Goal: Information Seeking & Learning: Learn about a topic

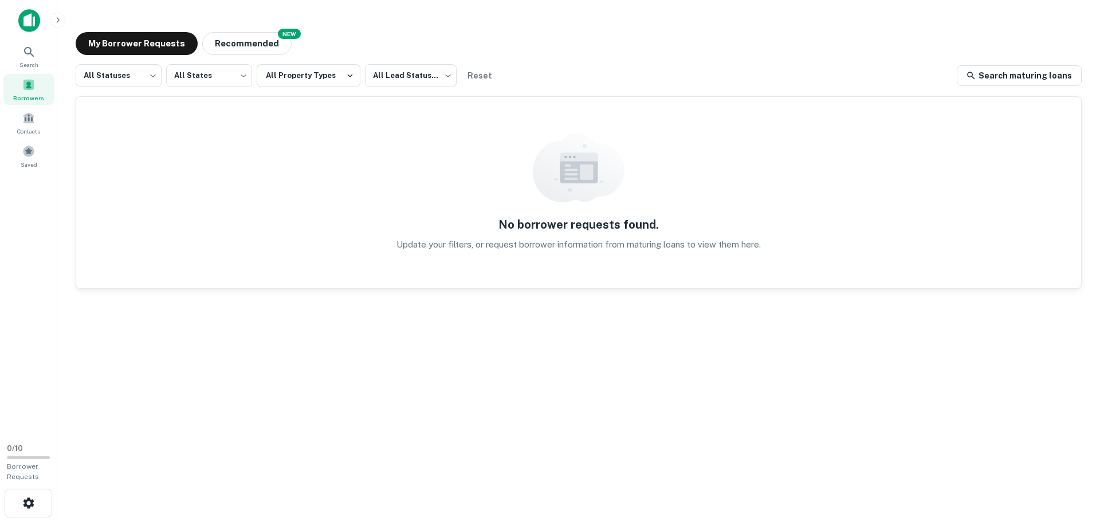
click at [29, 23] on img at bounding box center [29, 20] width 22 height 23
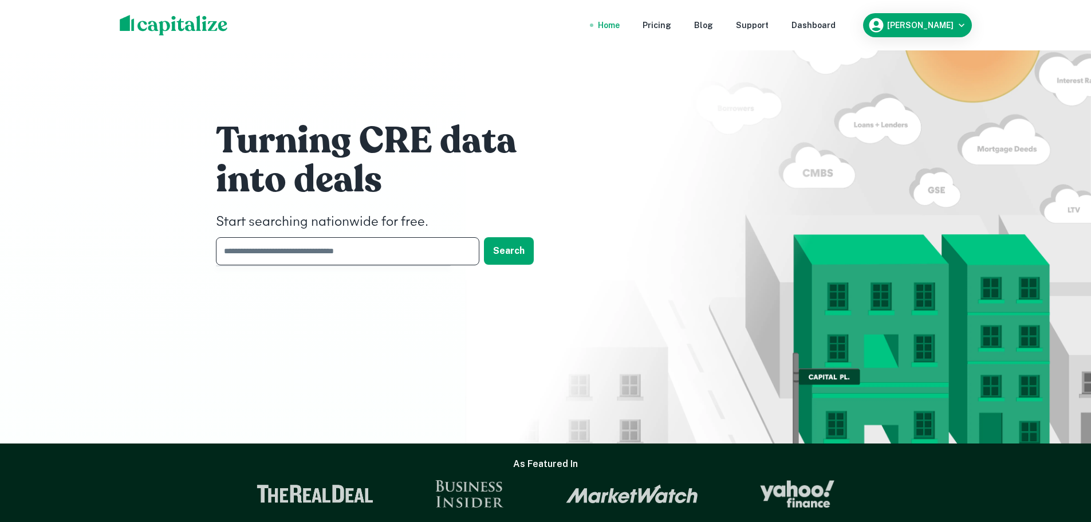
click at [342, 254] on input "text" at bounding box center [343, 251] width 255 height 28
click at [842, 208] on div "Turning CRE data into deals Start searching nationwide for free. ​ Search" at bounding box center [545, 195] width 687 height 391
click at [368, 245] on input "text" at bounding box center [343, 251] width 255 height 28
type input "**********"
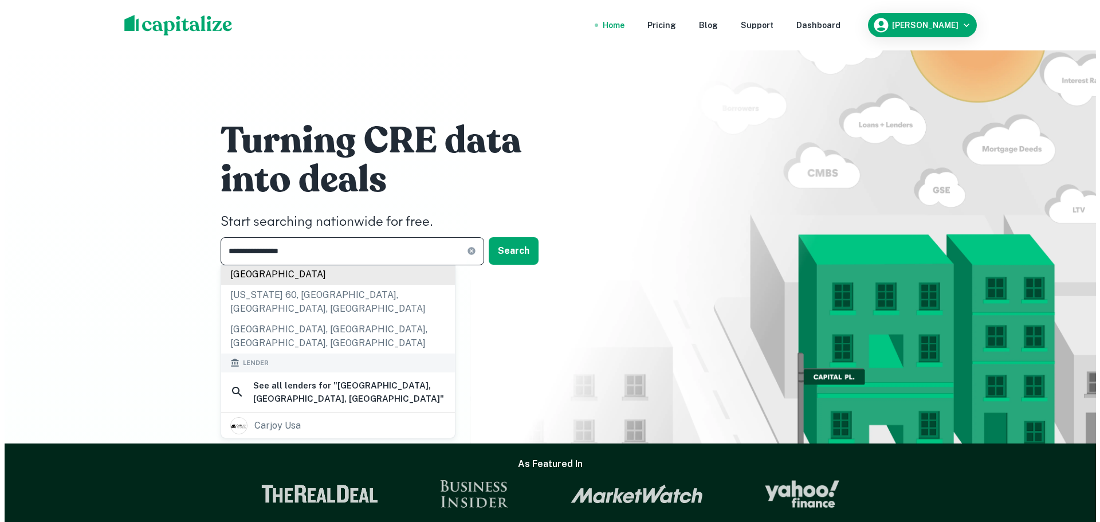
scroll to position [57, 0]
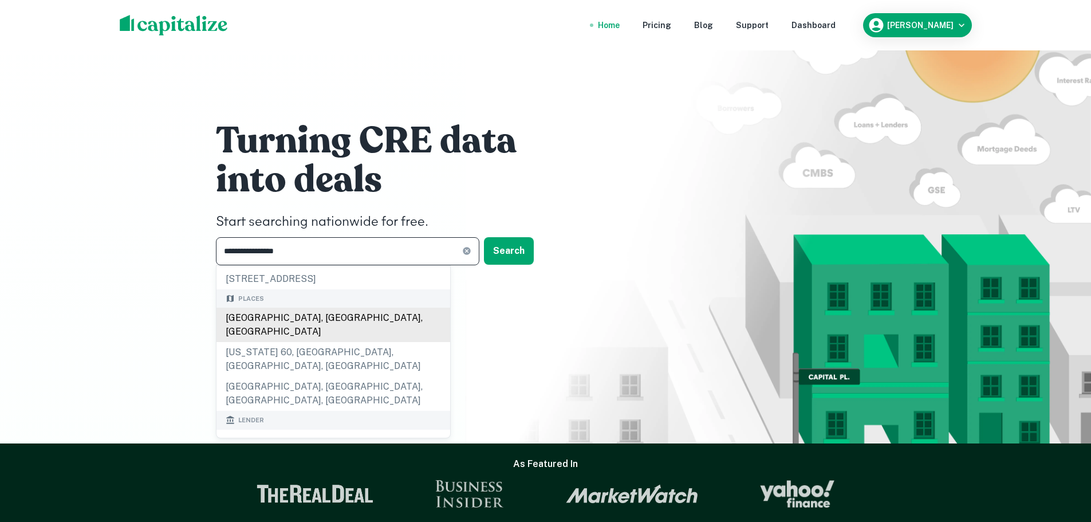
click at [371, 313] on div "Redlands, CA, USA" at bounding box center [333, 325] width 234 height 34
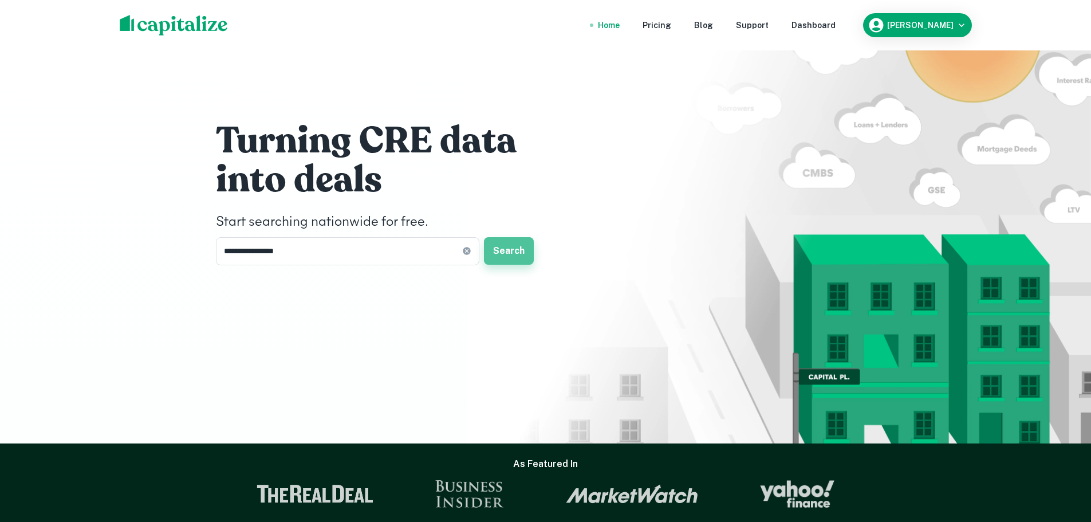
click at [502, 253] on button "Search" at bounding box center [509, 250] width 50 height 27
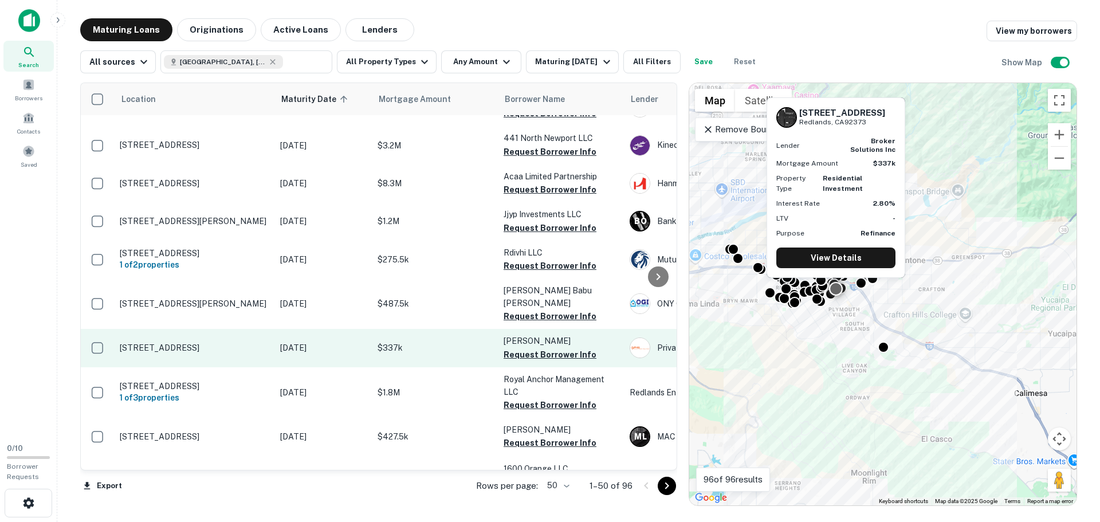
scroll to position [687, 0]
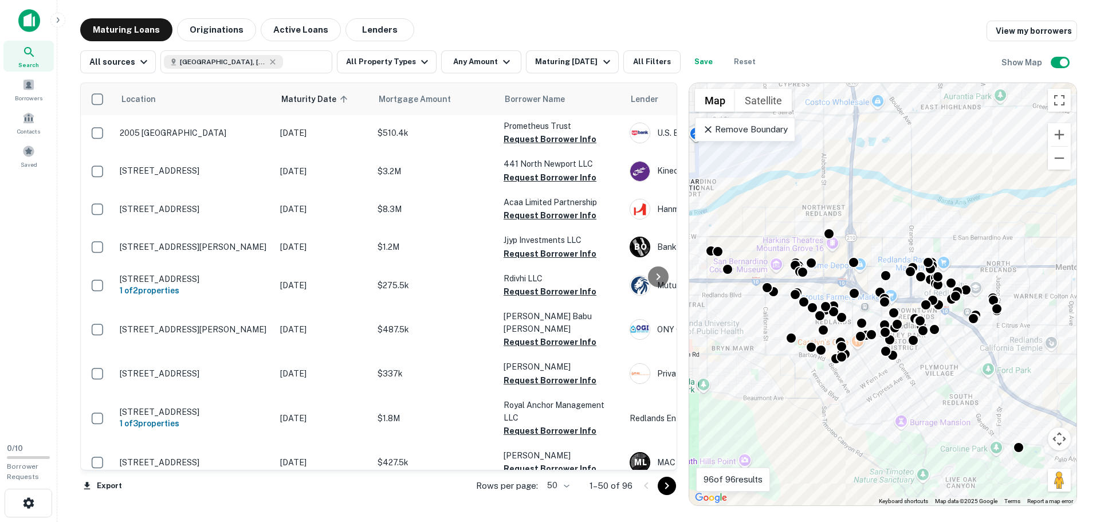
drag, startPoint x: 866, startPoint y: 305, endPoint x: 956, endPoint y: 363, distance: 107.2
click at [956, 363] on div "To activate drag with keyboard, press Alt + Enter. Once in keyboard drag state,…" at bounding box center [882, 294] width 387 height 422
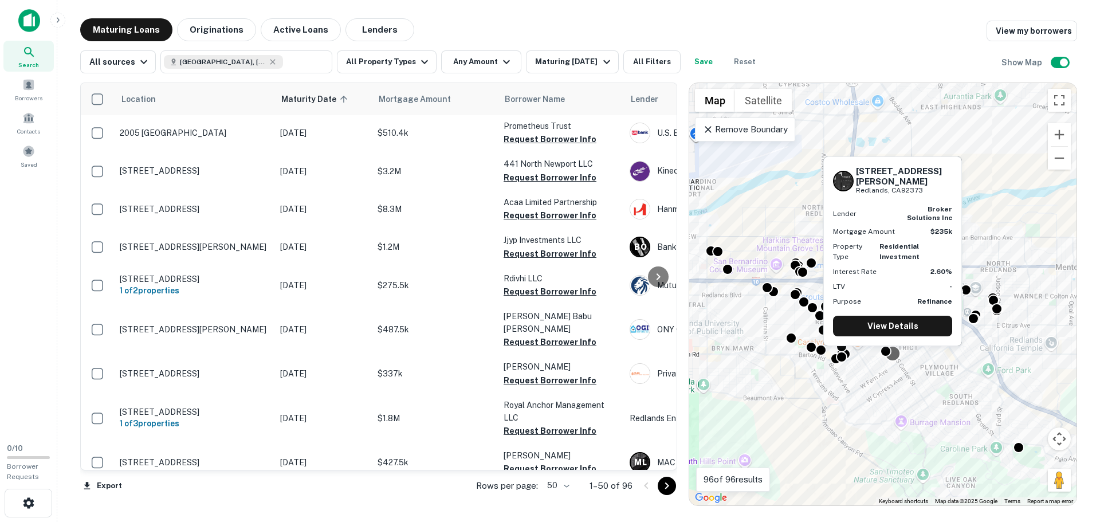
click at [895, 356] on div at bounding box center [892, 353] width 17 height 17
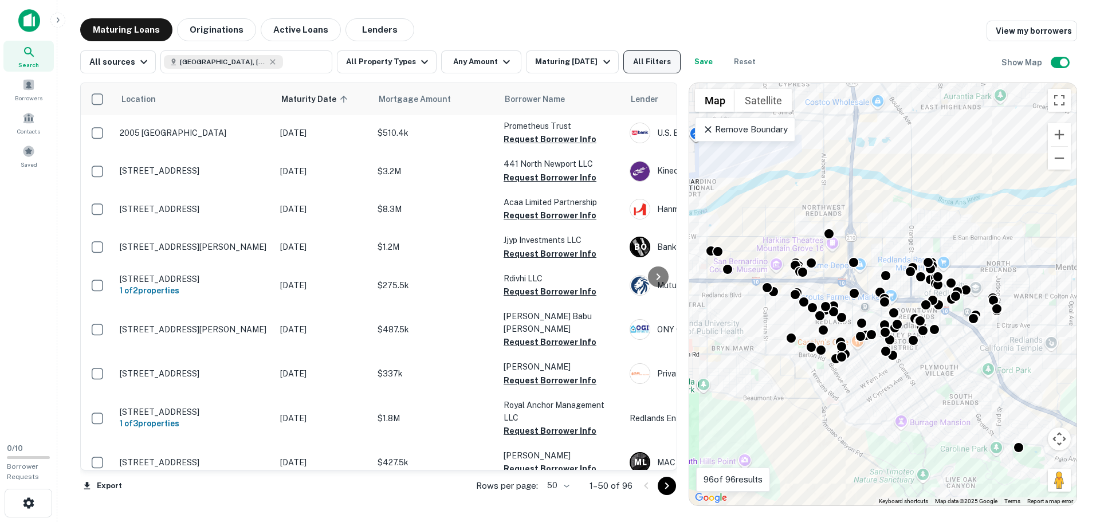
click at [645, 57] on button "All Filters" at bounding box center [651, 61] width 57 height 23
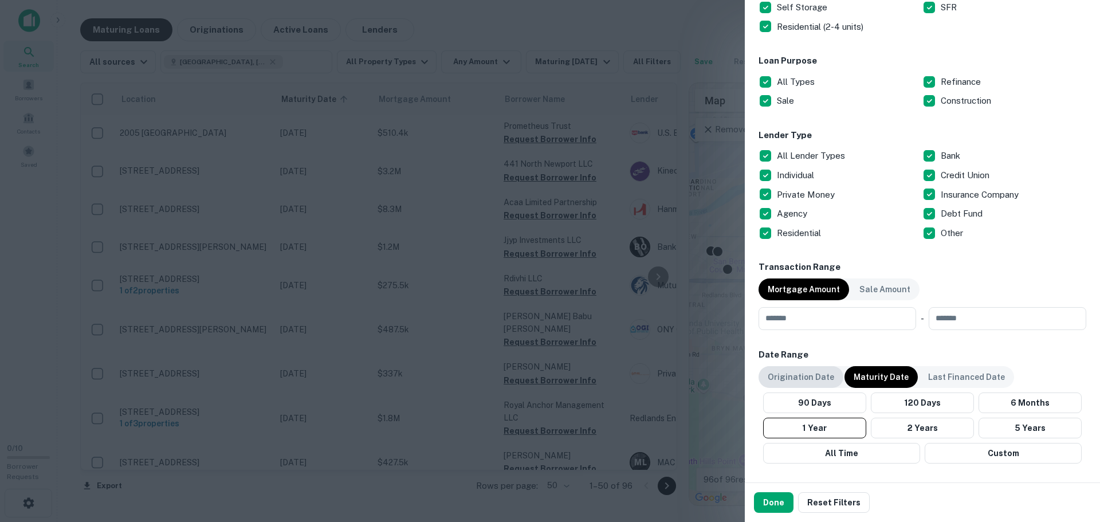
scroll to position [344, 0]
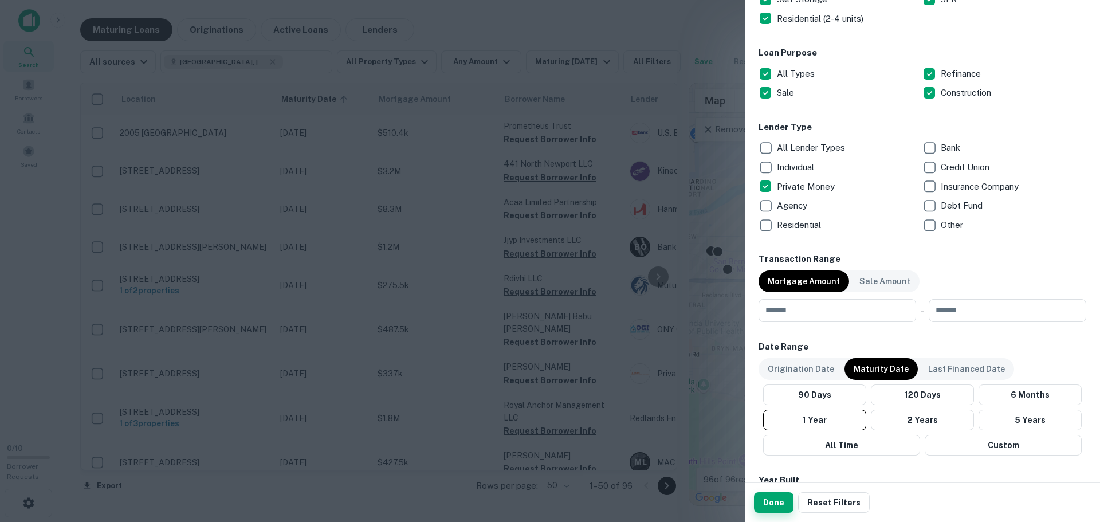
click at [781, 506] on button "Done" at bounding box center [774, 502] width 40 height 21
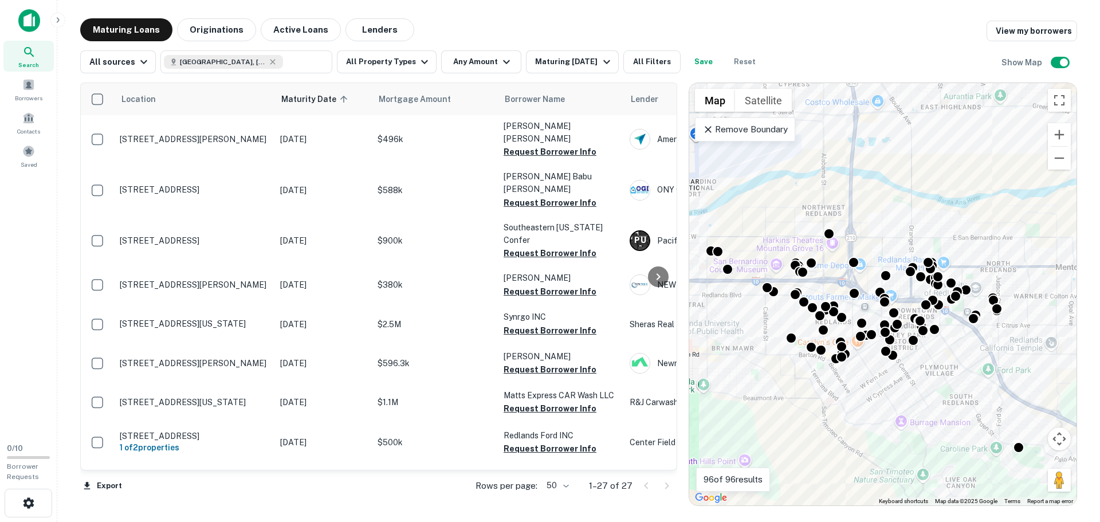
click at [707, 125] on icon at bounding box center [707, 129] width 11 height 11
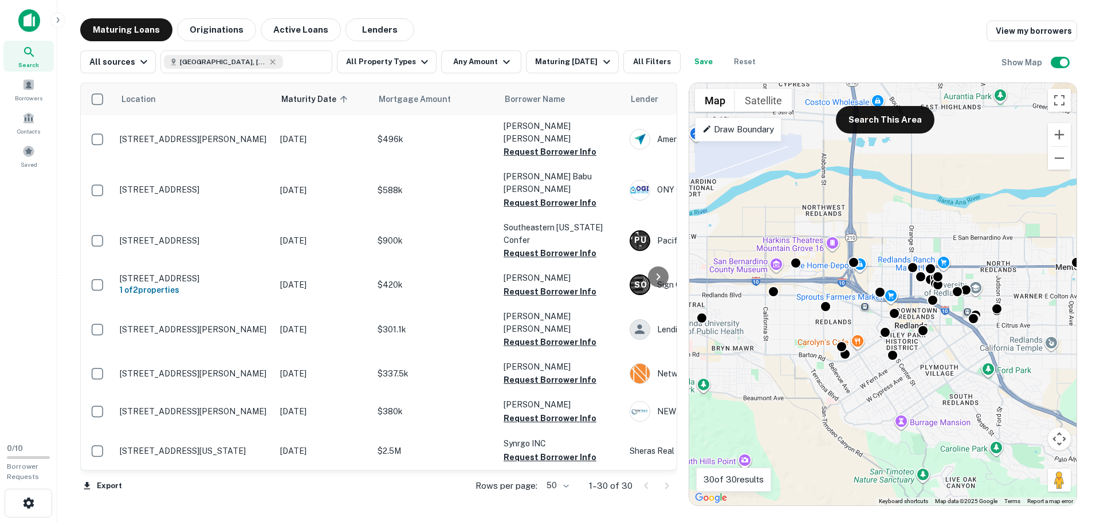
click at [907, 367] on div "To activate drag with keyboard, press Alt + Enter. Once in keyboard drag state,…" at bounding box center [882, 294] width 387 height 422
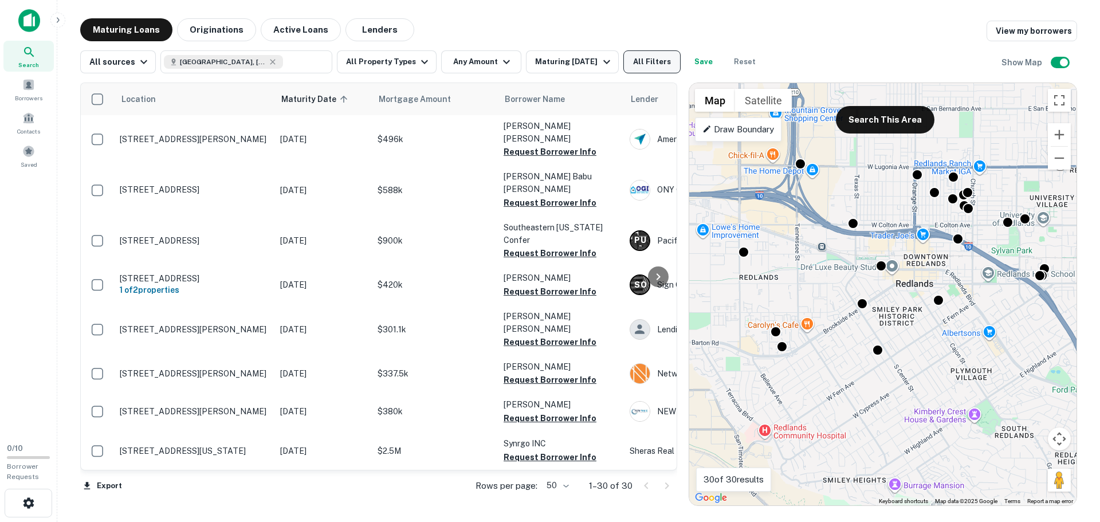
click at [653, 64] on button "All Filters" at bounding box center [651, 61] width 57 height 23
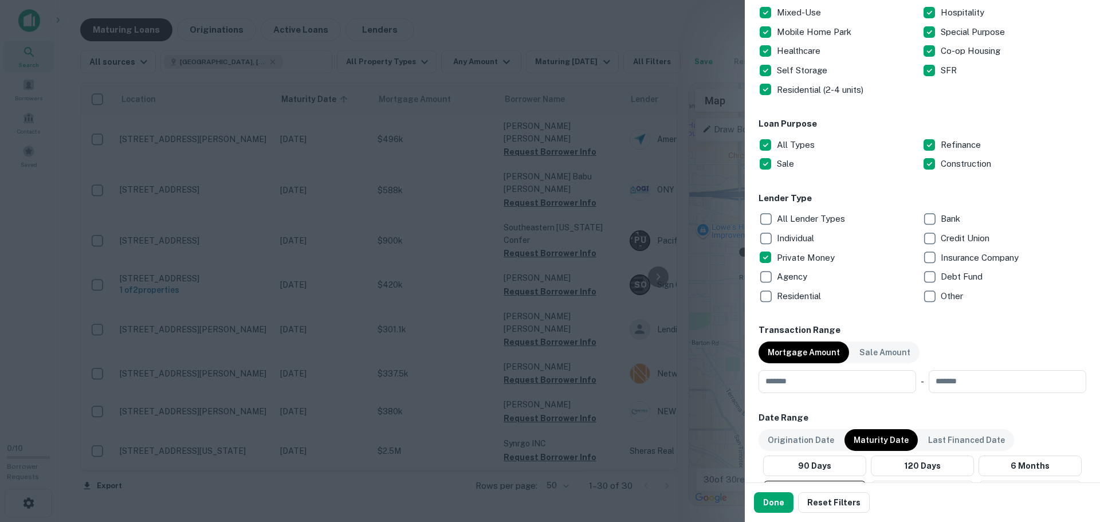
scroll to position [344, 0]
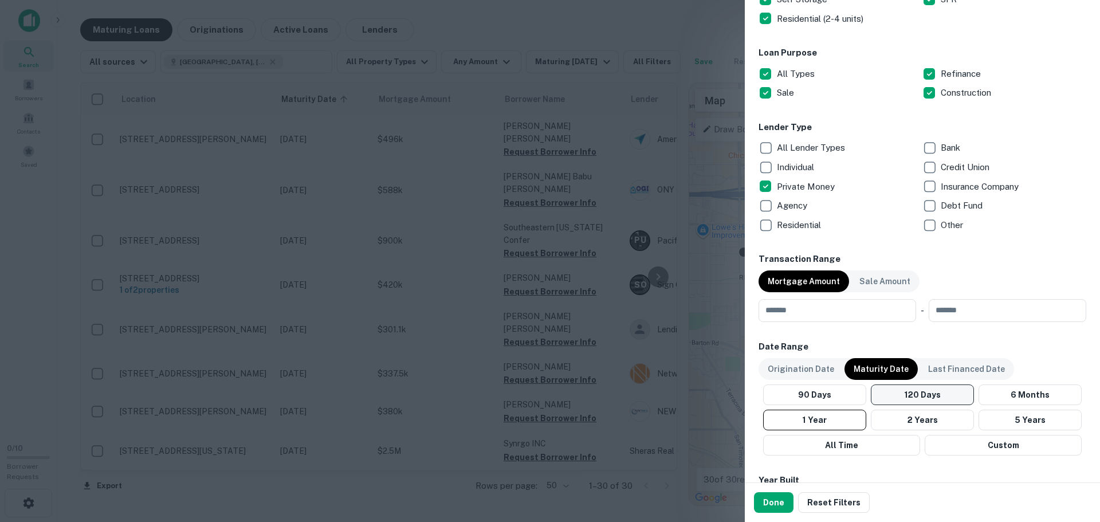
click at [953, 391] on button "120 Days" at bounding box center [921, 394] width 103 height 21
click at [775, 498] on button "Done" at bounding box center [774, 502] width 40 height 21
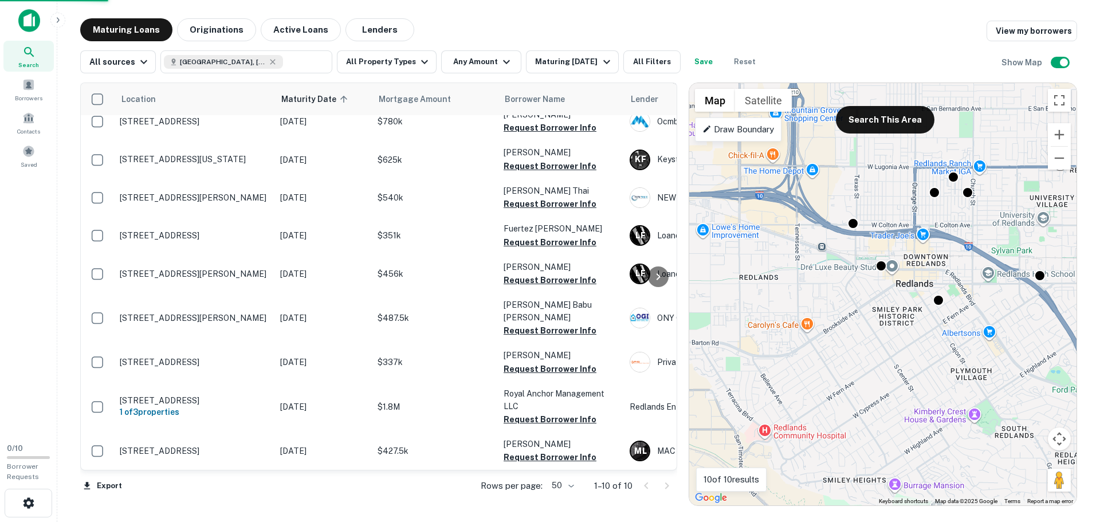
scroll to position [61, 0]
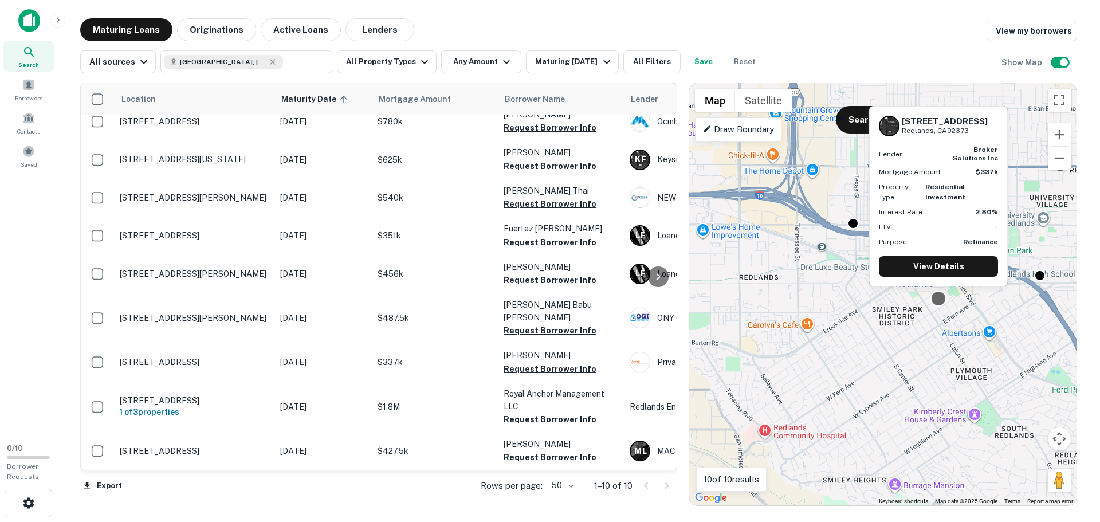
click at [940, 297] on div at bounding box center [938, 298] width 17 height 17
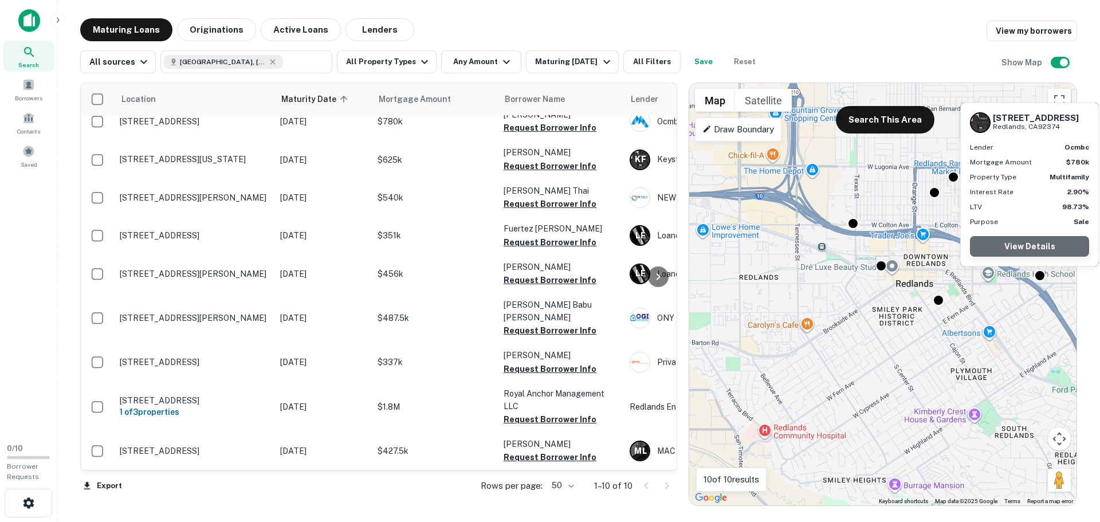
click at [1038, 245] on link "View Details" at bounding box center [1029, 246] width 119 height 21
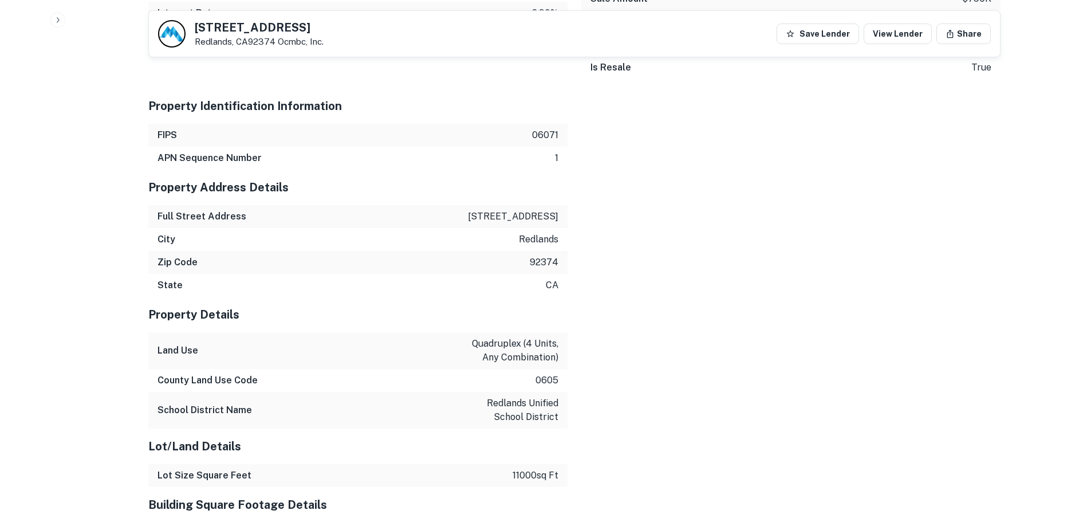
scroll to position [1031, 0]
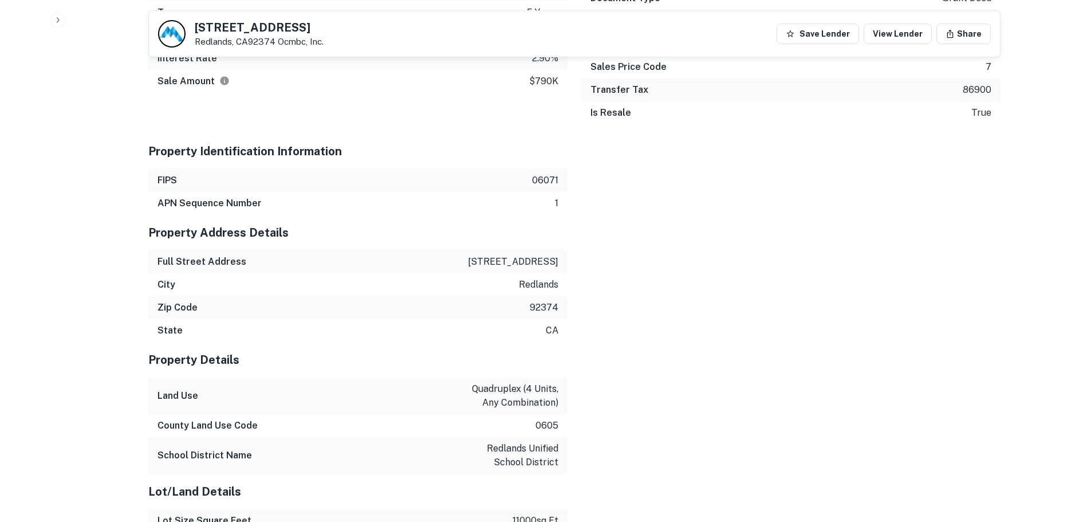
drag, startPoint x: 480, startPoint y: 261, endPoint x: 558, endPoint y: 261, distance: 78.5
click at [565, 262] on div "Full Street Address [STREET_ADDRESS]" at bounding box center [357, 261] width 419 height 23
copy p "[STREET_ADDRESS]"
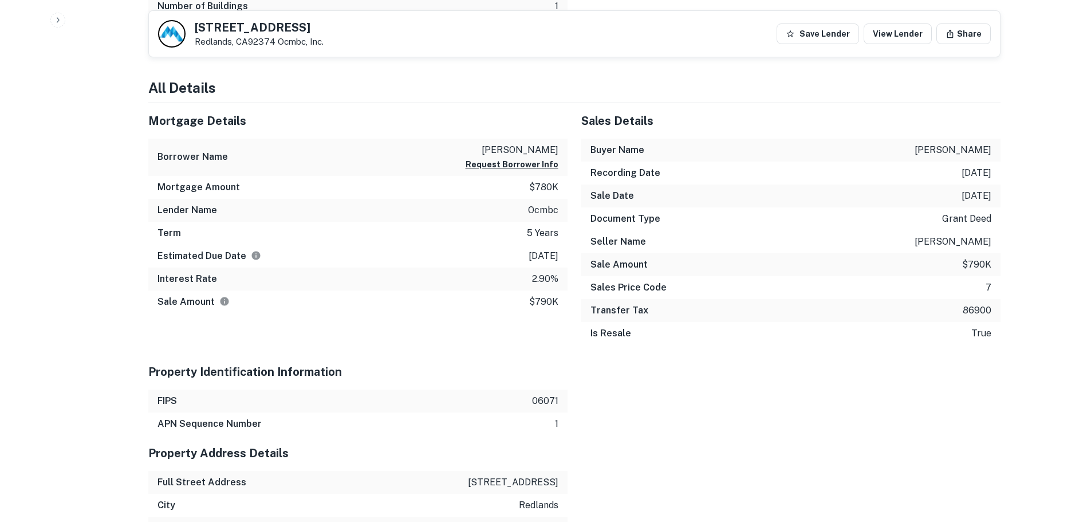
scroll to position [802, 0]
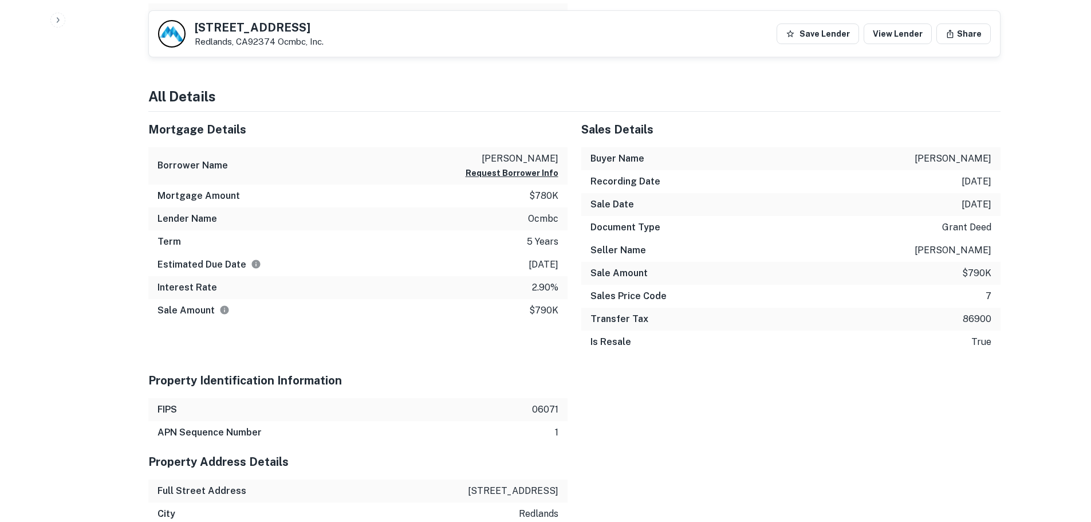
click at [184, 29] on div at bounding box center [171, 33] width 27 height 27
click at [838, 32] on button "Save Lender" at bounding box center [818, 33] width 82 height 21
click at [831, 34] on button "Lender Saved" at bounding box center [815, 33] width 88 height 21
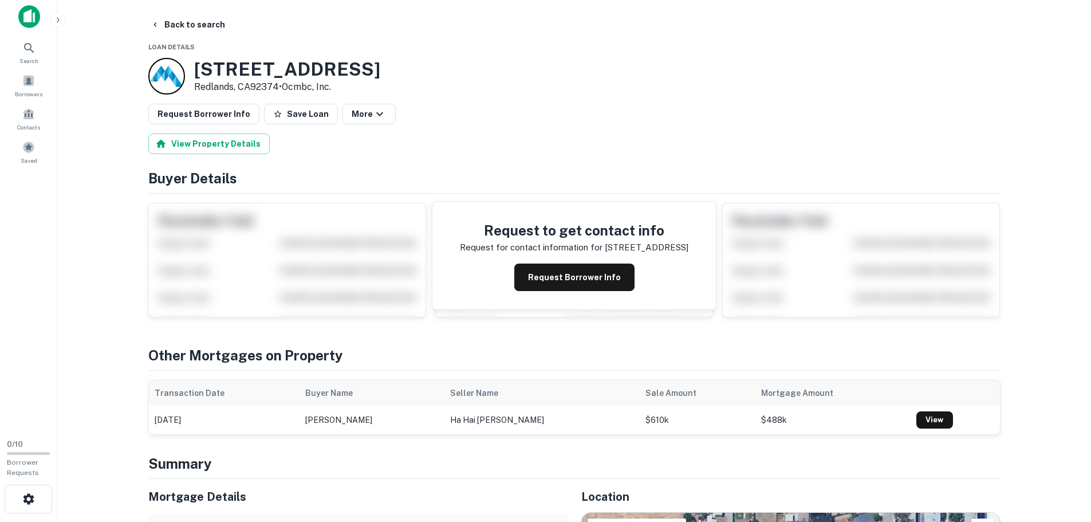
scroll to position [0, 0]
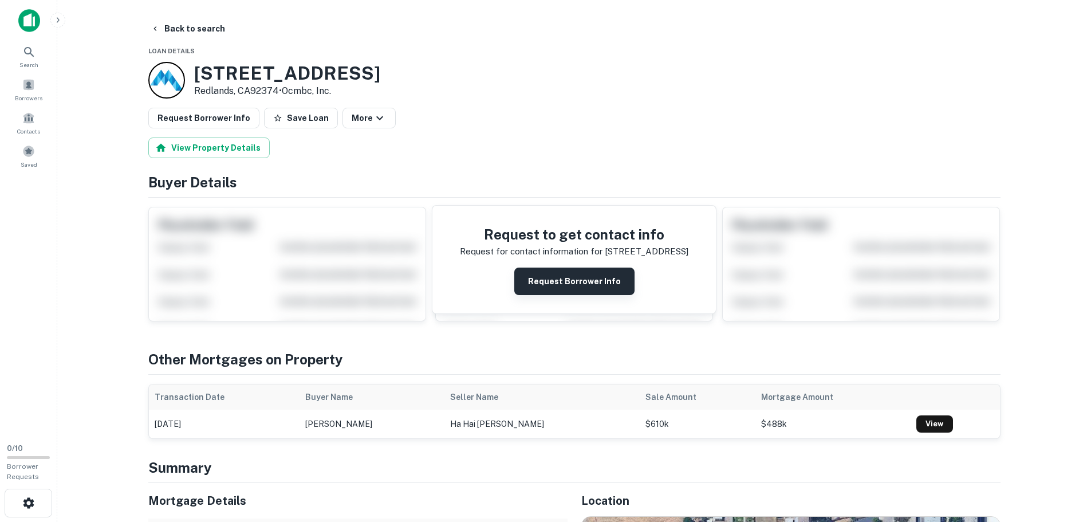
click at [570, 277] on button "Request Borrower Info" at bounding box center [574, 280] width 120 height 27
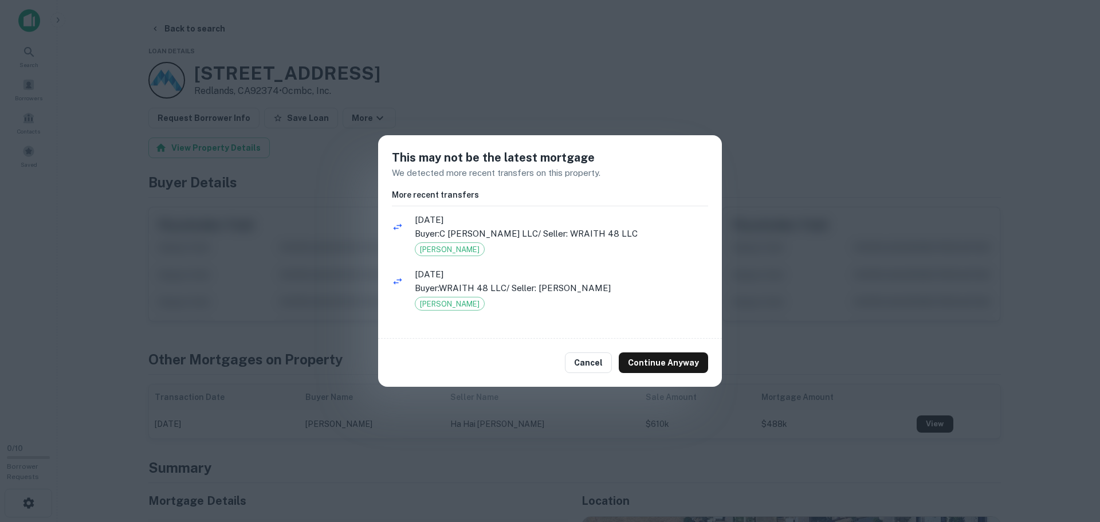
click at [813, 315] on div "This may not be the latest mortgage We detected more recent transfers on this p…" at bounding box center [550, 261] width 1100 height 522
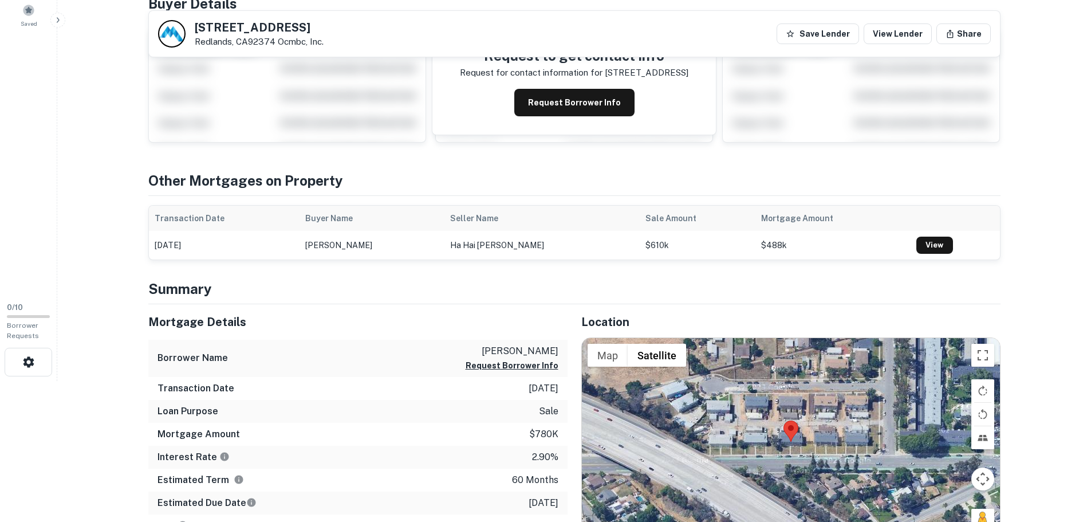
scroll to position [172, 0]
